Goal: Information Seeking & Learning: Learn about a topic

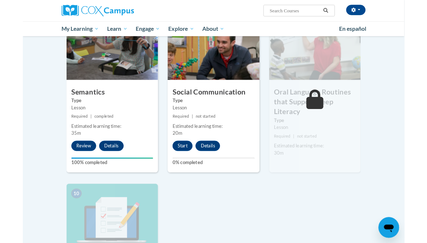
scroll to position [617, 0]
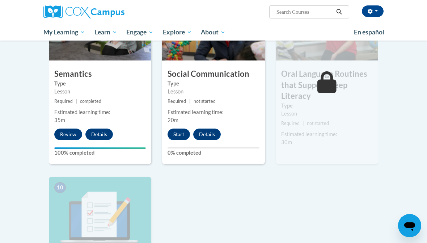
click at [180, 130] on button "Start" at bounding box center [178, 134] width 22 height 12
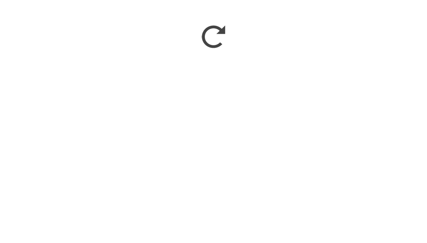
scroll to position [834, 0]
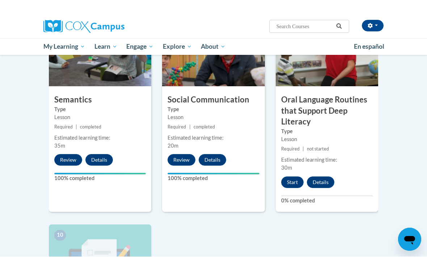
scroll to position [576, 0]
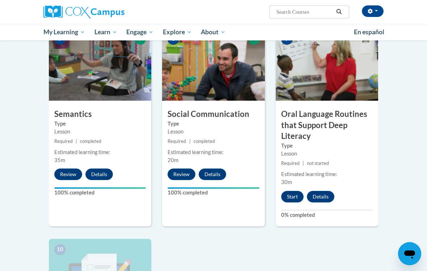
click at [290, 198] on button "Start" at bounding box center [292, 197] width 22 height 12
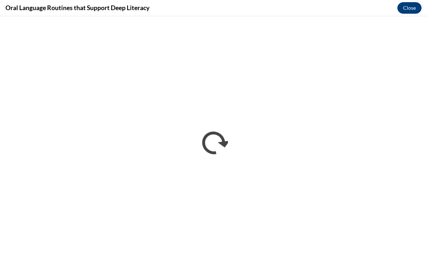
scroll to position [0, 0]
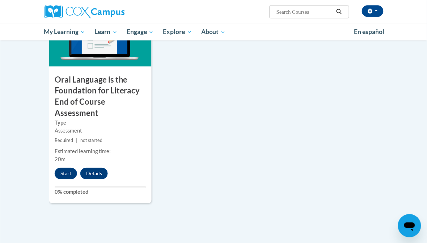
scroll to position [822, 0]
click at [68, 169] on button "Start" at bounding box center [65, 173] width 22 height 12
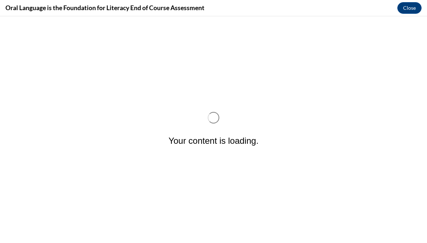
scroll to position [0, 0]
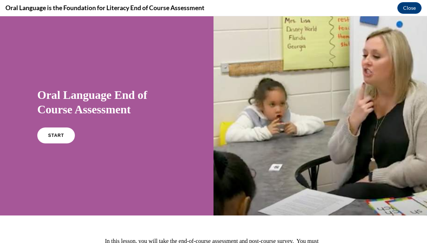
click at [55, 136] on span "START" at bounding box center [56, 135] width 16 height 5
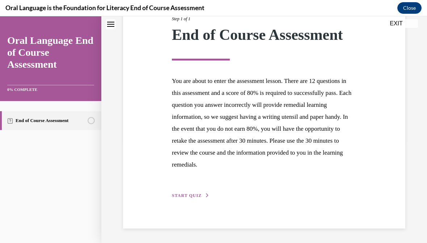
scroll to position [101, 0]
click at [191, 198] on button "START QUIZ" at bounding box center [191, 195] width 38 height 7
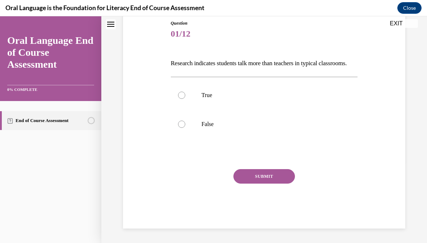
scroll to position [80, 0]
click at [181, 99] on div at bounding box center [181, 95] width 7 height 7
click at [181, 99] on input "True" at bounding box center [181, 95] width 7 height 7
radio input "true"
click at [251, 184] on button "SUBMIT" at bounding box center [263, 176] width 61 height 14
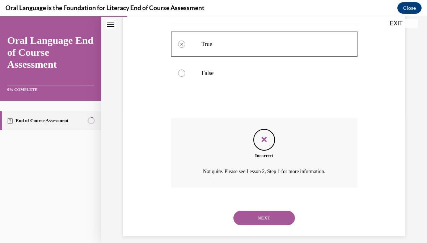
scroll to position [142, 0]
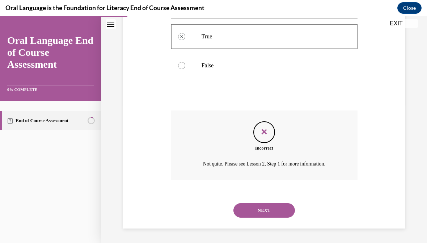
click at [243, 206] on button "NEXT" at bounding box center [263, 210] width 61 height 14
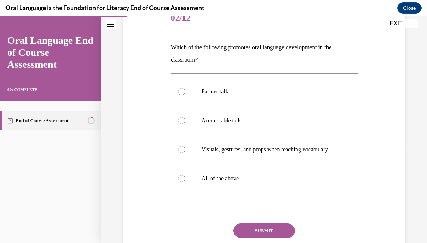
scroll to position [97, 0]
click at [189, 185] on label "All of the above" at bounding box center [264, 178] width 187 height 29
click at [185, 182] on input "All of the above" at bounding box center [181, 178] width 7 height 7
radio input "true"
click at [250, 235] on button "SUBMIT" at bounding box center [263, 230] width 61 height 14
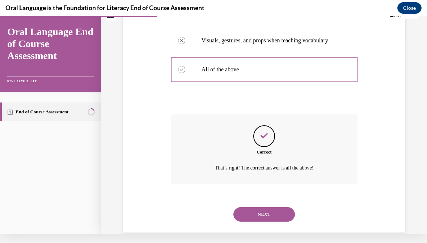
scroll to position [207, 0]
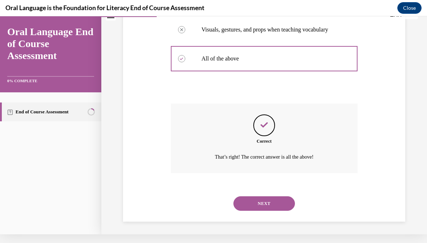
click at [248, 202] on button "NEXT" at bounding box center [263, 203] width 61 height 14
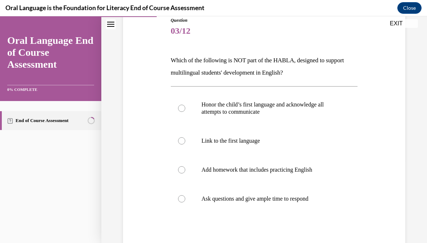
scroll to position [84, 0]
click at [193, 140] on label "Link to the first language" at bounding box center [264, 140] width 187 height 29
click at [185, 140] on input "Link to the first language" at bounding box center [181, 140] width 7 height 7
radio input "true"
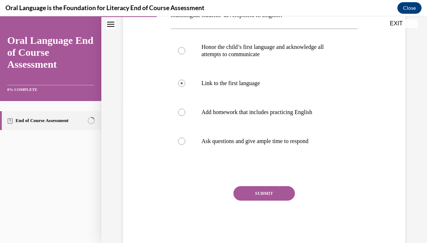
scroll to position [141, 0]
click at [185, 54] on label "Honor the child’s first language and acknowledge all attempts to communicate" at bounding box center [264, 51] width 187 height 36
click at [185, 54] on input "Honor the child’s first language and acknowledge all attempts to communicate" at bounding box center [181, 50] width 7 height 7
radio input "true"
click at [189, 117] on label "Add homework that includes practicing English" at bounding box center [264, 112] width 187 height 29
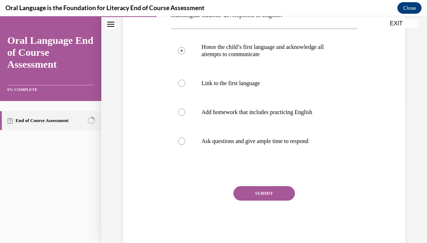
click at [185, 116] on input "Add homework that includes practicing English" at bounding box center [181, 111] width 7 height 7
radio input "true"
click at [188, 138] on label "Ask questions and give ample time to respond" at bounding box center [264, 141] width 187 height 29
click at [185, 138] on input "Ask questions and give ample time to respond" at bounding box center [181, 140] width 7 height 7
radio input "true"
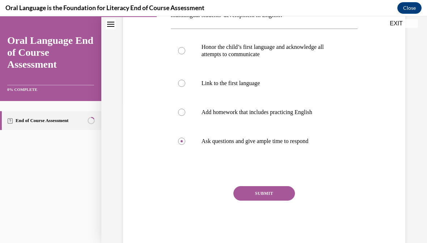
click at [249, 189] on button "SUBMIT" at bounding box center [263, 193] width 61 height 14
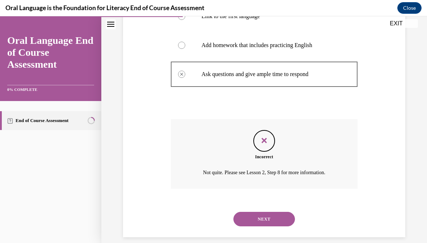
scroll to position [207, 0]
click at [246, 212] on button "NEXT" at bounding box center [263, 219] width 61 height 14
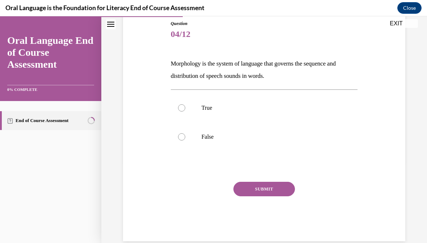
click at [217, 106] on p "True" at bounding box center [270, 107] width 138 height 7
click at [185, 106] on input "True" at bounding box center [181, 107] width 7 height 7
radio input "true"
click at [248, 190] on button "SUBMIT" at bounding box center [263, 188] width 61 height 14
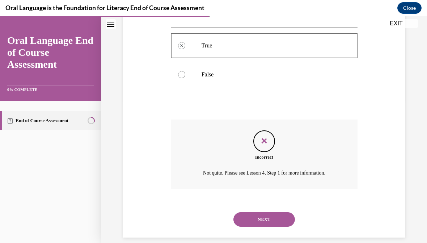
click at [249, 212] on button "NEXT" at bounding box center [263, 219] width 61 height 14
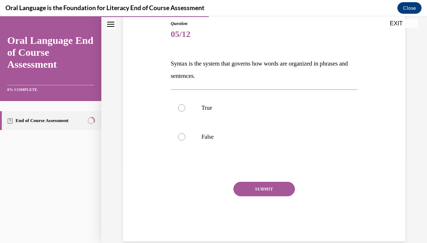
click at [209, 104] on p "True" at bounding box center [270, 107] width 138 height 7
click at [185, 104] on input "True" at bounding box center [181, 107] width 7 height 7
radio input "true"
click at [247, 191] on button "SUBMIT" at bounding box center [263, 188] width 61 height 14
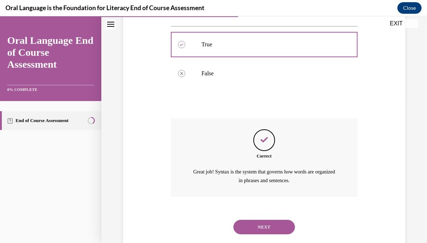
scroll to position [151, 0]
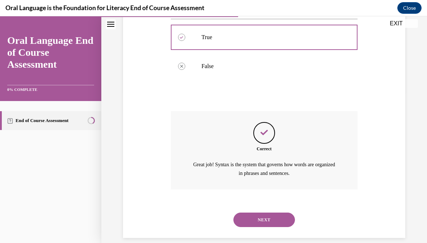
click at [248, 212] on button "NEXT" at bounding box center [263, 219] width 61 height 14
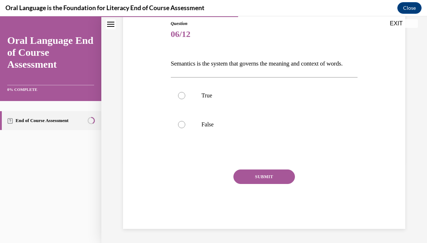
click at [213, 99] on p "True" at bounding box center [270, 95] width 138 height 7
click at [185, 99] on input "True" at bounding box center [181, 95] width 7 height 7
radio input "true"
click at [245, 184] on button "SUBMIT" at bounding box center [263, 176] width 61 height 14
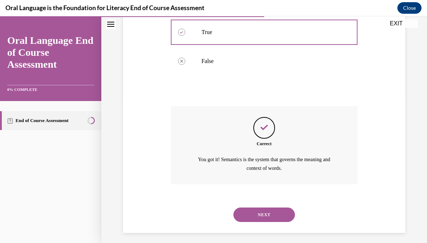
scroll to position [151, 0]
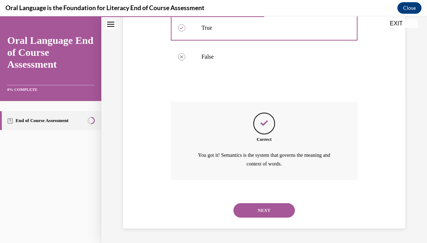
click at [251, 206] on button "NEXT" at bounding box center [263, 210] width 61 height 14
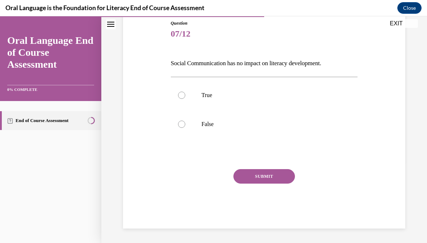
scroll to position [72, 0]
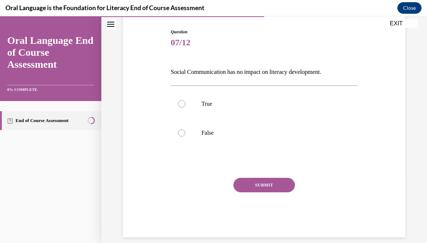
click at [184, 134] on div at bounding box center [181, 132] width 7 height 7
click at [184, 134] on input "False" at bounding box center [181, 132] width 7 height 7
radio input "true"
click at [249, 189] on button "SUBMIT" at bounding box center [263, 184] width 61 height 14
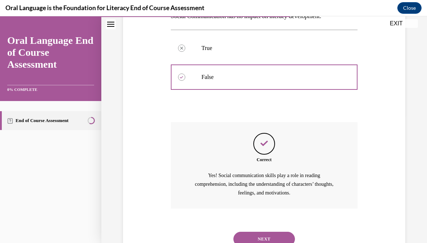
scroll to position [147, 0]
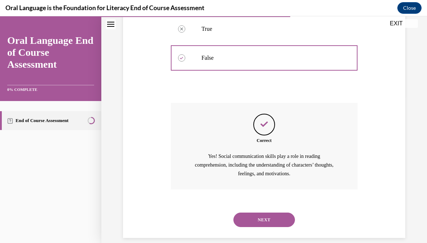
click at [251, 212] on button "NEXT" at bounding box center [263, 219] width 61 height 14
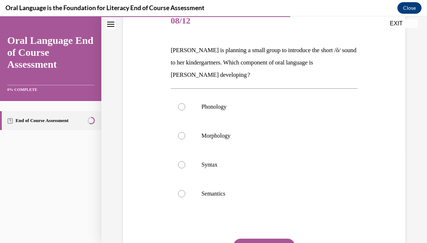
scroll to position [94, 0]
click at [197, 134] on label "Morphology" at bounding box center [264, 135] width 187 height 29
click at [185, 134] on input "Morphology" at bounding box center [181, 135] width 7 height 7
radio input "true"
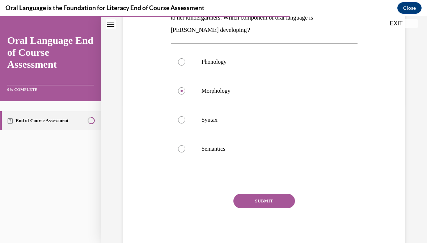
click at [248, 205] on button "SUBMIT" at bounding box center [263, 200] width 61 height 14
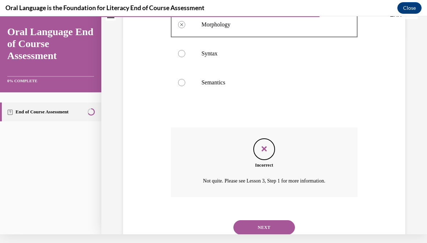
scroll to position [213, 0]
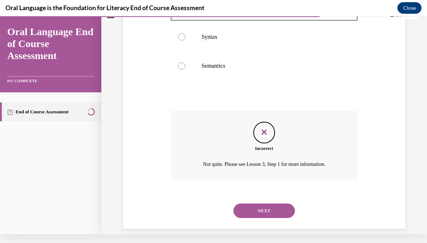
click at [250, 203] on button "NEXT" at bounding box center [263, 210] width 61 height 14
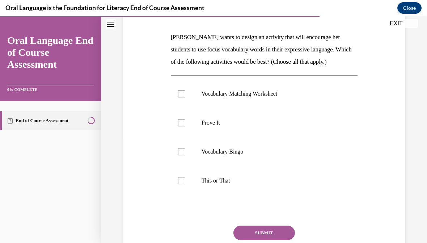
scroll to position [106, 0]
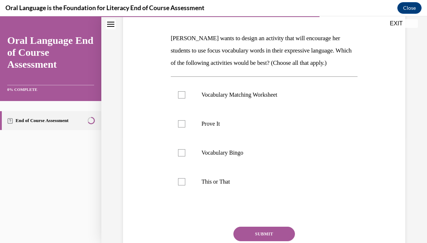
click at [188, 158] on label "Vocabulary Bingo" at bounding box center [264, 152] width 187 height 29
click at [185, 156] on input "Vocabulary Bingo" at bounding box center [181, 152] width 7 height 7
checkbox input "true"
click at [186, 188] on label "This or That" at bounding box center [264, 181] width 187 height 29
click at [185, 185] on input "This or That" at bounding box center [181, 181] width 7 height 7
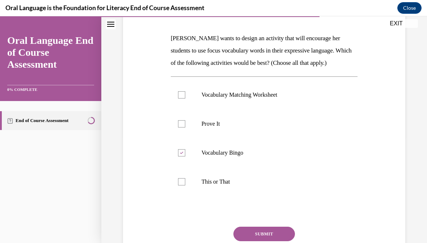
checkbox input "true"
click at [188, 128] on label "Prove It" at bounding box center [264, 123] width 187 height 29
click at [185, 127] on input "Prove It" at bounding box center [181, 123] width 7 height 7
checkbox input "true"
click at [185, 94] on label "Vocabulary Matching Worksheet" at bounding box center [264, 94] width 187 height 29
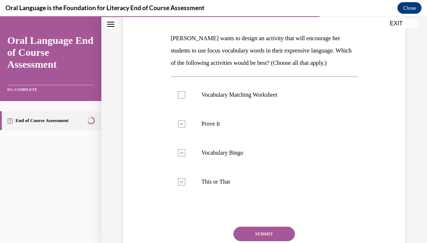
click at [185, 94] on input "Vocabulary Matching Worksheet" at bounding box center [181, 94] width 7 height 7
checkbox input "true"
click at [251, 234] on button "SUBMIT" at bounding box center [263, 233] width 61 height 14
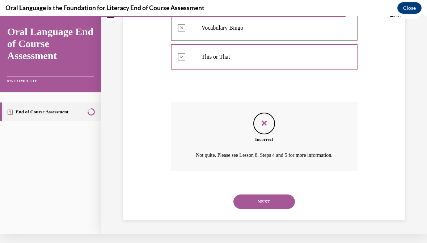
scroll to position [221, 0]
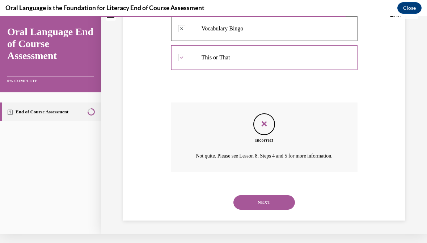
click at [254, 201] on button "NEXT" at bounding box center [263, 202] width 61 height 14
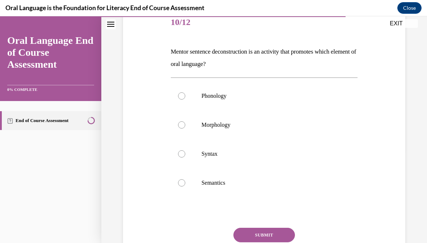
scroll to position [92, 0]
click at [191, 125] on label "Morphology" at bounding box center [264, 124] width 187 height 29
click at [185, 125] on input "Morphology" at bounding box center [181, 124] width 7 height 7
radio input "true"
click at [254, 232] on button "SUBMIT" at bounding box center [263, 234] width 61 height 14
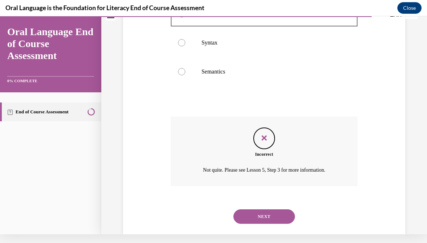
scroll to position [197, 0]
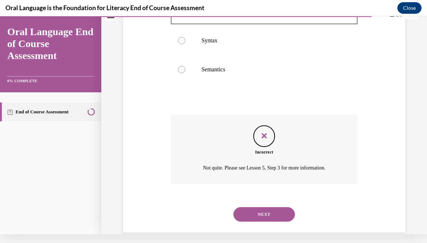
click at [251, 207] on button "NEXT" at bounding box center [263, 214] width 61 height 14
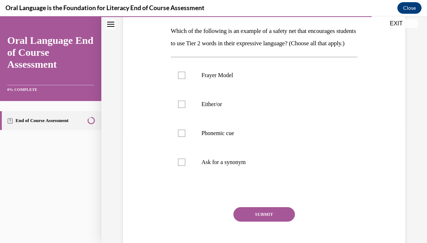
scroll to position [115, 0]
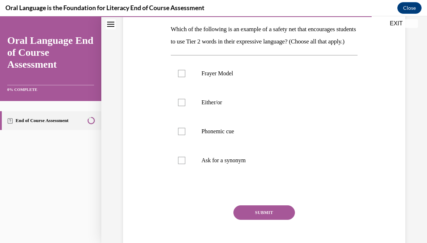
click at [190, 175] on label "Ask for a synonym" at bounding box center [264, 160] width 187 height 29
click at [185, 164] on input "Ask for a synonym" at bounding box center [181, 160] width 7 height 7
checkbox input "true"
click at [188, 146] on label "Phonemic cue" at bounding box center [264, 131] width 187 height 29
click at [185, 135] on input "Phonemic cue" at bounding box center [181, 131] width 7 height 7
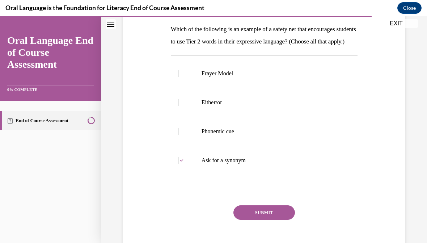
checkbox input "true"
click at [191, 117] on label "Either/or" at bounding box center [264, 102] width 187 height 29
click at [185, 106] on input "Either/or" at bounding box center [181, 102] width 7 height 7
checkbox input "true"
click at [185, 84] on label "Frayer Model" at bounding box center [264, 73] width 187 height 29
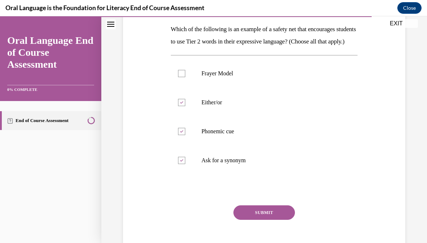
click at [185, 77] on input "Frayer Model" at bounding box center [181, 73] width 7 height 7
checkbox input "true"
click at [249, 219] on button "SUBMIT" at bounding box center [263, 212] width 61 height 14
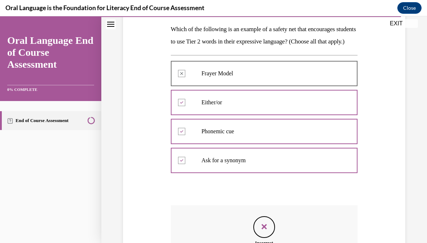
scroll to position [0, 0]
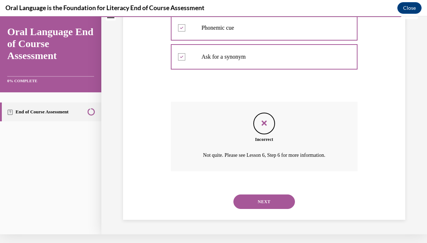
click at [247, 203] on button "NEXT" at bounding box center [263, 201] width 61 height 14
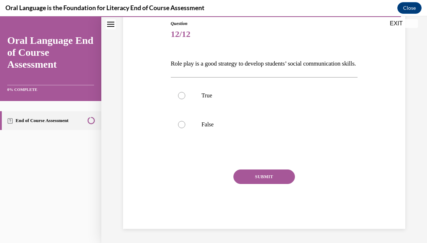
click at [187, 105] on label "True" at bounding box center [264, 95] width 187 height 29
click at [185, 99] on input "True" at bounding box center [181, 95] width 7 height 7
radio input "true"
click at [249, 184] on button "SUBMIT" at bounding box center [263, 176] width 61 height 14
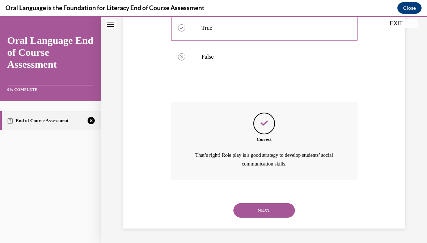
click at [245, 210] on button "NEXT" at bounding box center [263, 210] width 61 height 14
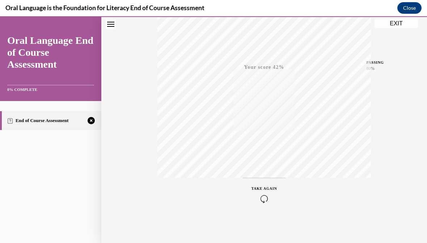
click at [264, 197] on icon "button" at bounding box center [264, 198] width 26 height 8
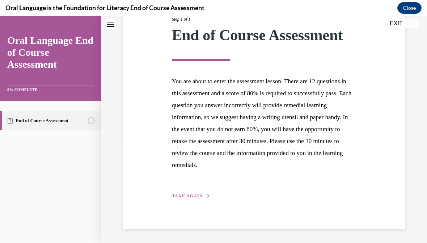
click at [182, 194] on span "TAKE AGAIN" at bounding box center [187, 195] width 31 height 5
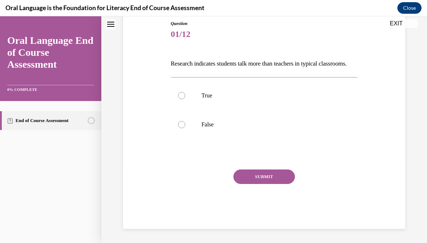
click at [194, 133] on label "False" at bounding box center [264, 124] width 187 height 29
click at [185, 128] on input "False" at bounding box center [181, 124] width 7 height 7
radio input "true"
click at [261, 184] on button "SUBMIT" at bounding box center [263, 176] width 61 height 14
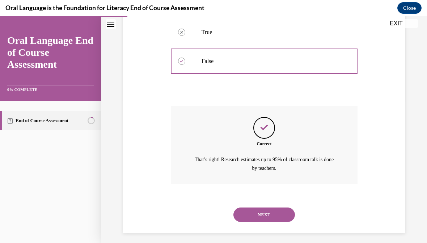
scroll to position [151, 0]
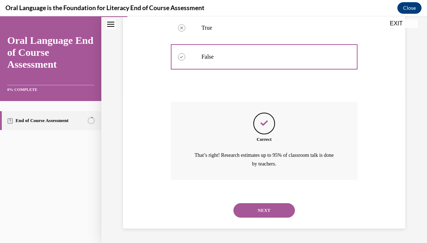
click at [257, 207] on button "NEXT" at bounding box center [263, 210] width 61 height 14
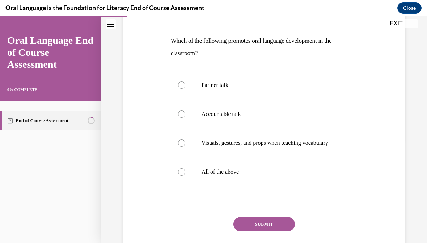
scroll to position [103, 0]
click at [193, 182] on label "All of the above" at bounding box center [264, 171] width 187 height 29
click at [185, 175] on input "All of the above" at bounding box center [181, 171] width 7 height 7
radio input "true"
click at [257, 231] on button "SUBMIT" at bounding box center [263, 224] width 61 height 14
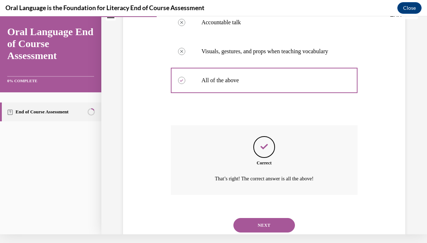
scroll to position [207, 0]
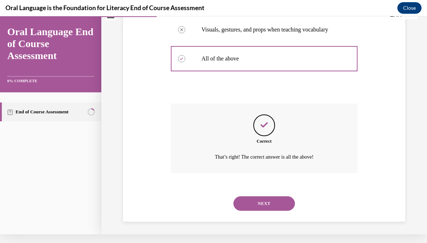
click at [248, 205] on button "NEXT" at bounding box center [263, 203] width 61 height 14
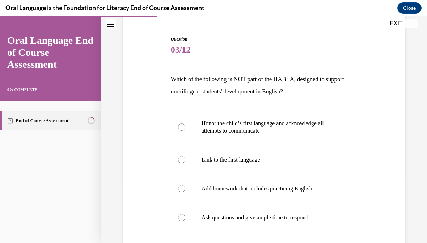
scroll to position [68, 0]
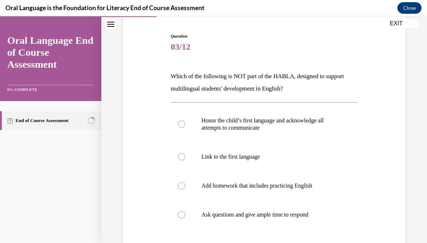
click at [187, 127] on label "Honor the child’s first language and acknowledge all attempts to communicate" at bounding box center [264, 124] width 187 height 36
click at [185, 127] on input "Honor the child’s first language and acknowledge all attempts to communicate" at bounding box center [181, 123] width 7 height 7
radio input "true"
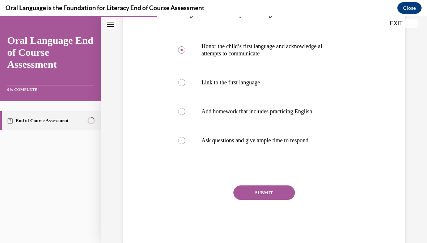
click at [245, 194] on button "SUBMIT" at bounding box center [263, 192] width 61 height 14
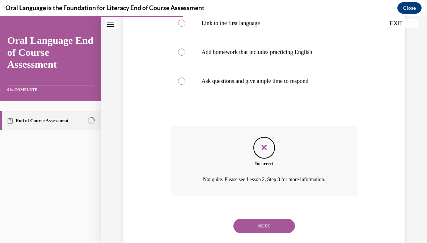
scroll to position [207, 0]
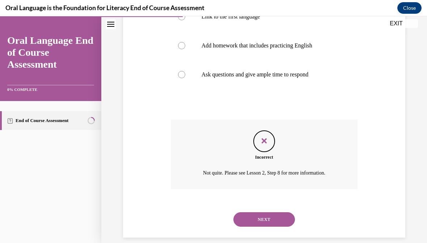
click at [248, 213] on button "NEXT" at bounding box center [263, 219] width 61 height 14
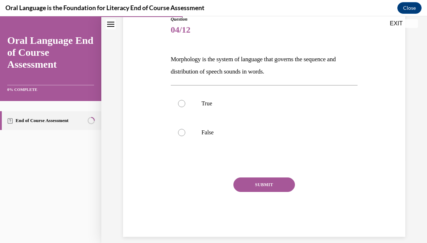
scroll to position [84, 0]
click at [188, 130] on label "False" at bounding box center [264, 132] width 187 height 29
click at [185, 130] on input "False" at bounding box center [181, 132] width 7 height 7
radio input "true"
click at [255, 188] on button "SUBMIT" at bounding box center [263, 184] width 61 height 14
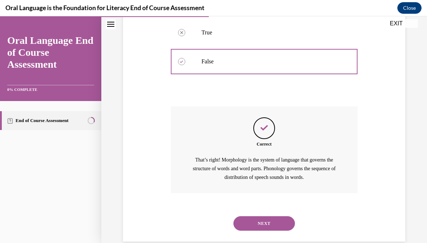
scroll to position [159, 0]
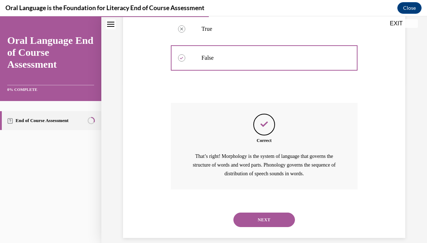
click at [255, 214] on button "NEXT" at bounding box center [263, 219] width 61 height 14
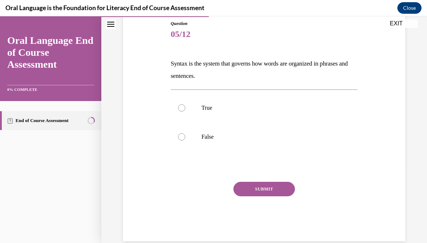
click at [208, 112] on label "True" at bounding box center [264, 107] width 187 height 29
click at [185, 111] on input "True" at bounding box center [181, 107] width 7 height 7
radio input "true"
click at [256, 191] on button "SUBMIT" at bounding box center [263, 188] width 61 height 14
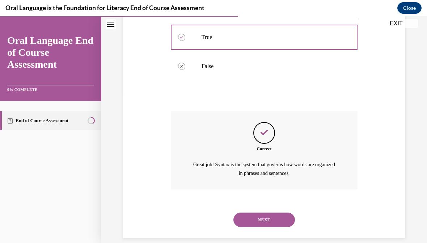
click at [257, 214] on button "NEXT" at bounding box center [263, 219] width 61 height 14
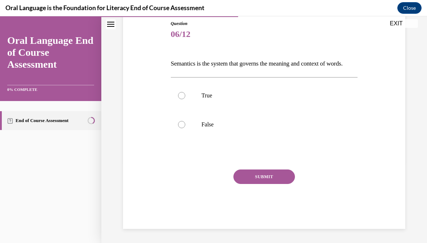
click at [181, 99] on div at bounding box center [181, 95] width 7 height 7
click at [181, 99] on input "True" at bounding box center [181, 95] width 7 height 7
radio input "true"
click at [257, 184] on button "SUBMIT" at bounding box center [263, 176] width 61 height 14
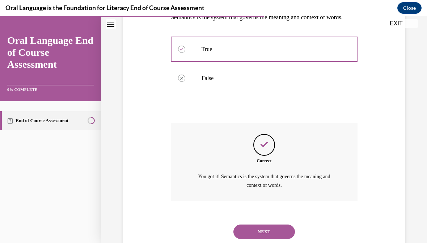
scroll to position [151, 0]
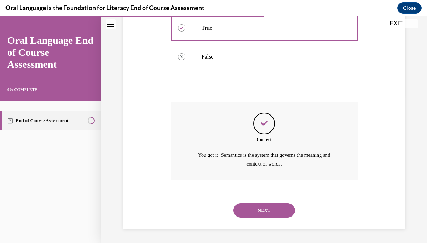
click at [261, 209] on button "NEXT" at bounding box center [263, 210] width 61 height 14
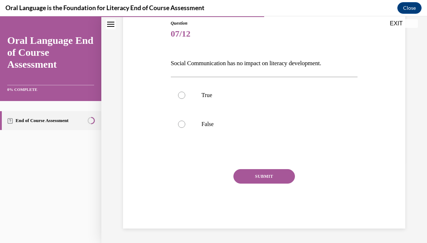
scroll to position [72, 0]
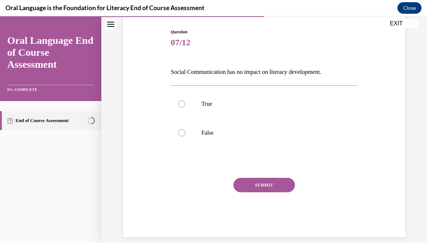
click at [194, 132] on label "False" at bounding box center [264, 132] width 187 height 29
click at [185, 132] on input "False" at bounding box center [181, 132] width 7 height 7
radio input "true"
click at [256, 180] on button "SUBMIT" at bounding box center [263, 184] width 61 height 14
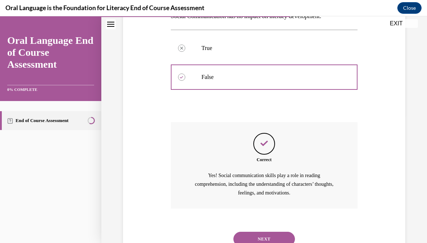
scroll to position [147, 0]
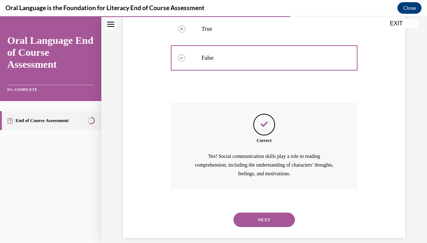
click at [253, 213] on button "NEXT" at bounding box center [263, 219] width 61 height 14
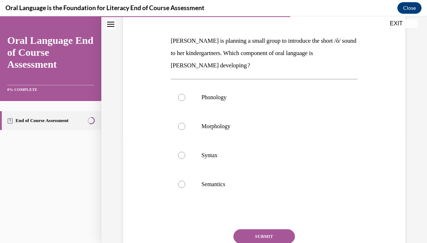
scroll to position [109, 0]
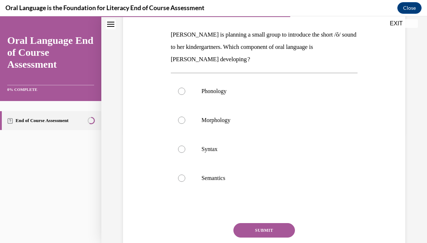
click at [193, 176] on label "Semantics" at bounding box center [264, 177] width 187 height 29
click at [185, 176] on input "Semantics" at bounding box center [181, 177] width 7 height 7
radio input "true"
click at [185, 91] on label "Phonology" at bounding box center [264, 91] width 187 height 29
click at [185, 91] on input "Phonology" at bounding box center [181, 90] width 7 height 7
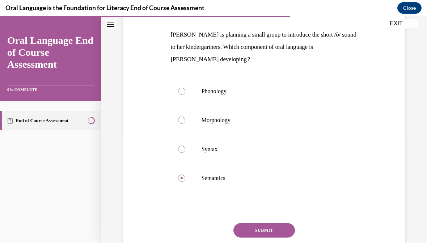
radio input "true"
click at [251, 230] on button "SUBMIT" at bounding box center [263, 230] width 61 height 14
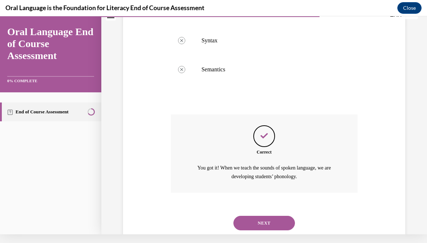
scroll to position [221, 0]
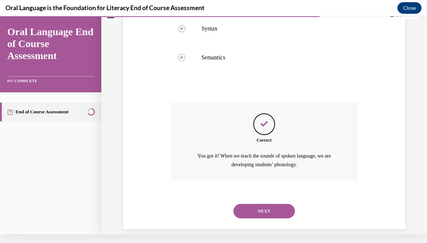
click at [254, 204] on button "NEXT" at bounding box center [263, 211] width 61 height 14
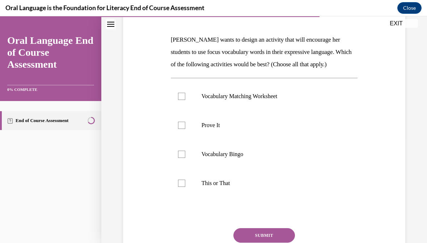
scroll to position [103, 0]
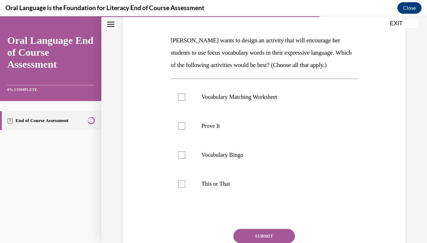
click at [188, 128] on label "Prove It" at bounding box center [264, 125] width 187 height 29
click at [185, 128] on input "Prove It" at bounding box center [181, 125] width 7 height 7
checkbox input "true"
click at [188, 182] on label "This or That" at bounding box center [264, 183] width 187 height 29
click at [185, 182] on input "This or That" at bounding box center [181, 183] width 7 height 7
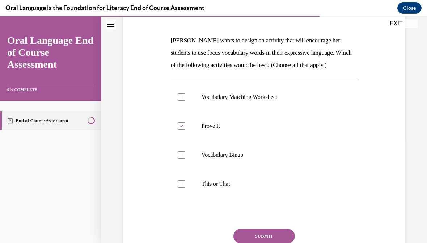
checkbox input "true"
click at [244, 237] on button "SUBMIT" at bounding box center [263, 235] width 61 height 14
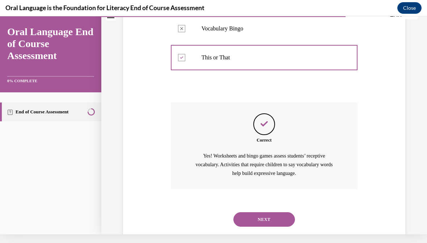
scroll to position [229, 0]
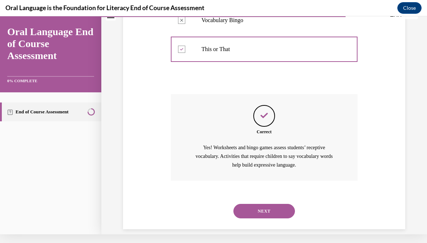
click at [253, 206] on button "NEXT" at bounding box center [263, 211] width 61 height 14
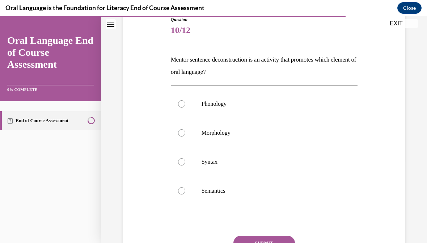
scroll to position [84, 0]
click at [188, 162] on label "Syntax" at bounding box center [264, 161] width 187 height 29
click at [185, 162] on input "Syntax" at bounding box center [181, 161] width 7 height 7
radio input "true"
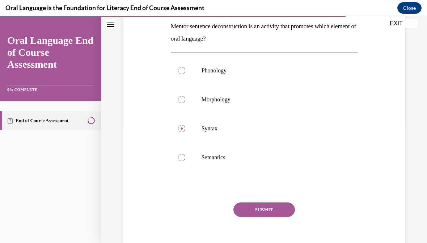
scroll to position [118, 0]
click at [248, 207] on button "SUBMIT" at bounding box center [263, 209] width 61 height 14
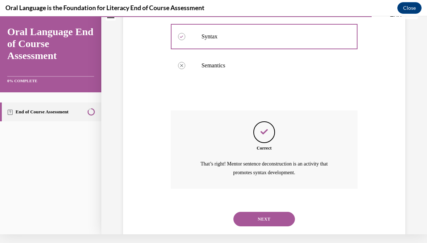
scroll to position [209, 0]
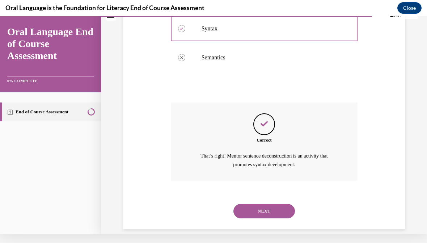
click at [252, 204] on button "NEXT" at bounding box center [263, 211] width 61 height 14
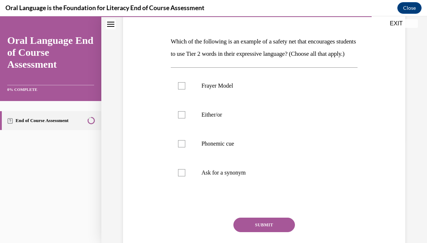
scroll to position [102, 0]
click at [188, 129] on label "Either/or" at bounding box center [264, 114] width 187 height 29
click at [185, 118] on input "Either/or" at bounding box center [181, 114] width 7 height 7
checkbox input "true"
click at [187, 155] on label "Phonemic cue" at bounding box center [264, 143] width 187 height 29
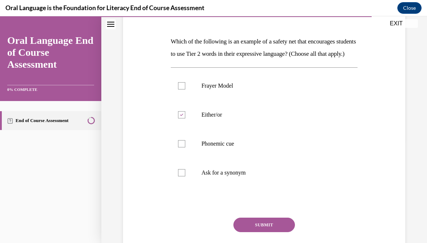
click at [185, 147] on input "Phonemic cue" at bounding box center [181, 143] width 7 height 7
checkbox input "true"
click at [187, 186] on label "Ask for a synonym" at bounding box center [264, 172] width 187 height 29
click at [185, 176] on input "Ask for a synonym" at bounding box center [181, 172] width 7 height 7
checkbox input "true"
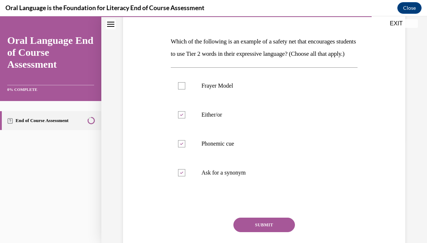
click at [252, 232] on button "SUBMIT" at bounding box center [263, 224] width 61 height 14
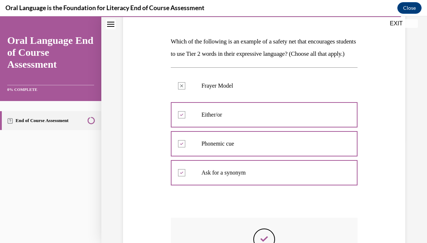
scroll to position [9, 0]
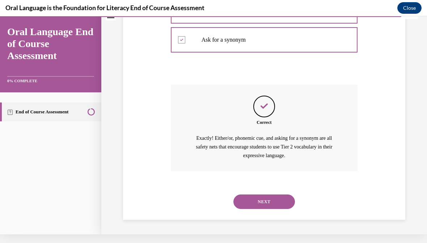
click at [253, 205] on button "NEXT" at bounding box center [263, 201] width 61 height 14
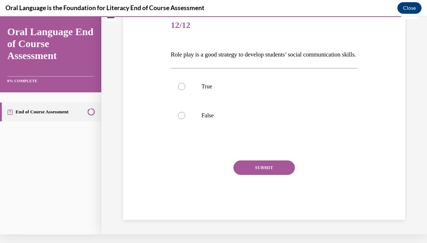
scroll to position [0, 0]
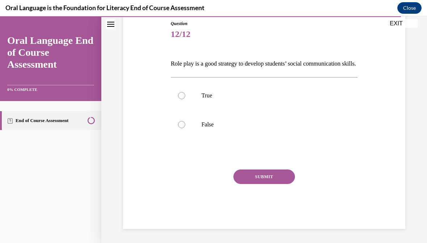
click at [189, 109] on label "True" at bounding box center [264, 95] width 187 height 29
click at [185, 99] on input "True" at bounding box center [181, 95] width 7 height 7
radio input "true"
click at [251, 184] on button "SUBMIT" at bounding box center [263, 176] width 61 height 14
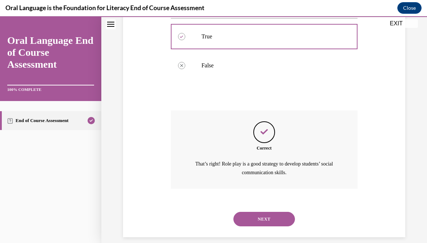
scroll to position [151, 0]
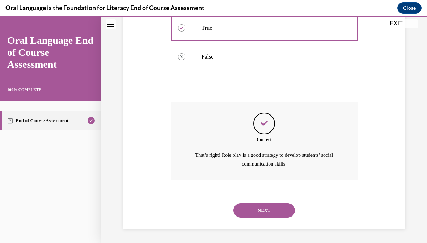
click at [253, 210] on button "NEXT" at bounding box center [263, 210] width 61 height 14
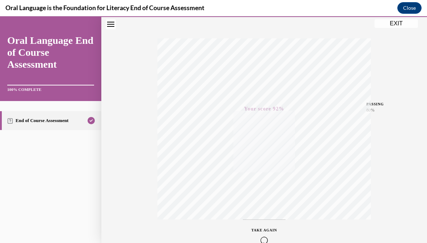
scroll to position [71, 0]
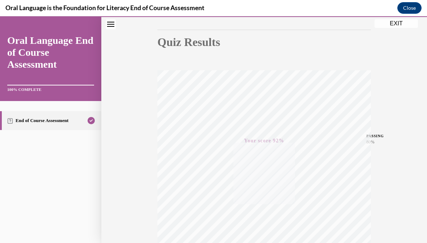
click at [385, 27] on button "EXIT" at bounding box center [395, 23] width 43 height 9
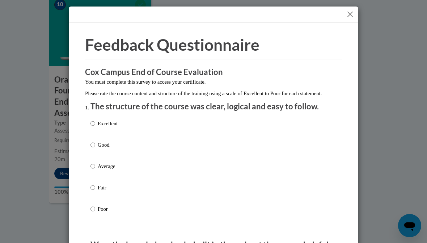
click at [93, 206] on input "Poor" at bounding box center [92, 209] width 5 height 8
radio input "true"
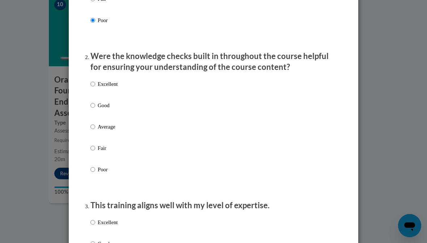
click at [95, 169] on input "Poor" at bounding box center [92, 169] width 5 height 8
radio input "true"
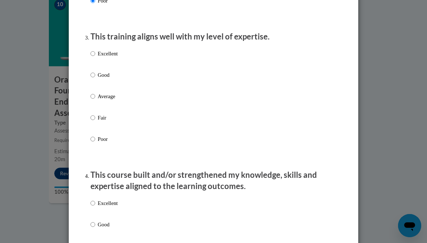
click at [99, 135] on p "Poor" at bounding box center [108, 139] width 20 height 8
click at [95, 135] on input "Poor" at bounding box center [92, 139] width 5 height 8
radio input "true"
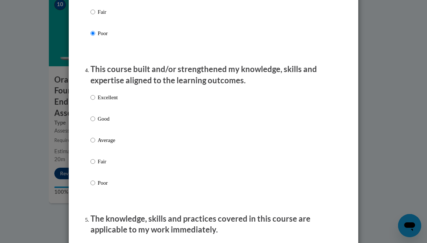
scroll to position [465, 0]
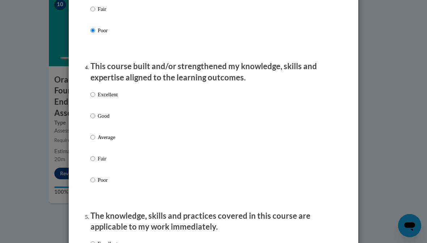
click at [97, 176] on label "Poor" at bounding box center [103, 186] width 27 height 20
click at [95, 176] on input "Poor" at bounding box center [92, 180] width 5 height 8
radio input "true"
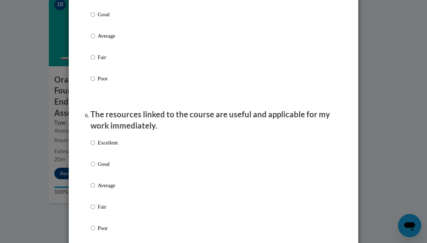
scroll to position [713, 0]
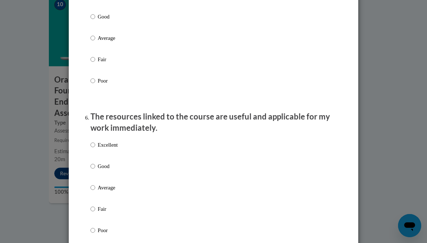
click at [99, 86] on label "Poor" at bounding box center [103, 87] width 27 height 20
click at [95, 85] on input "Poor" at bounding box center [92, 81] width 5 height 8
radio input "true"
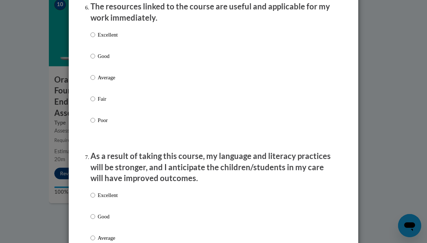
scroll to position [824, 0]
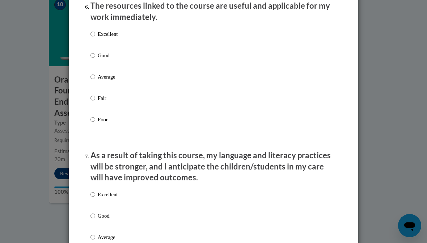
click at [94, 116] on input "Poor" at bounding box center [92, 119] width 5 height 8
radio input "true"
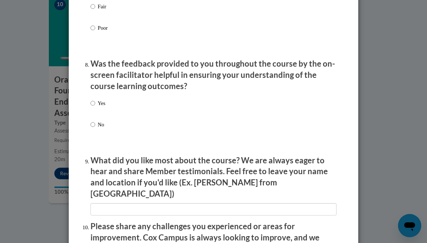
scroll to position [1067, 0]
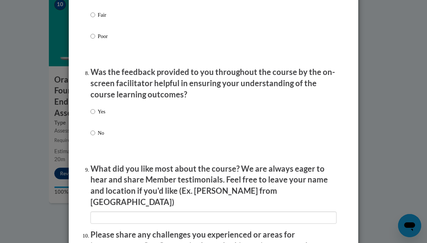
click at [97, 129] on label "No" at bounding box center [97, 139] width 15 height 20
click at [95, 129] on input "No" at bounding box center [92, 133] width 5 height 8
radio input "true"
click at [92, 33] on input "Poor" at bounding box center [92, 36] width 5 height 8
radio input "true"
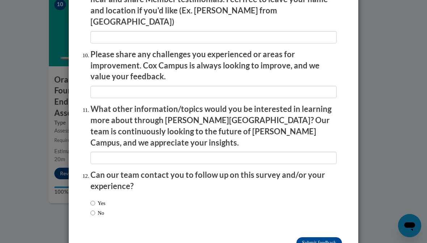
scroll to position [1247, 0]
click at [95, 209] on input "No" at bounding box center [92, 213] width 5 height 8
radio input "true"
click at [317, 237] on input "Submit feedback" at bounding box center [319, 243] width 46 height 12
